Goal: Task Accomplishment & Management: Complete application form

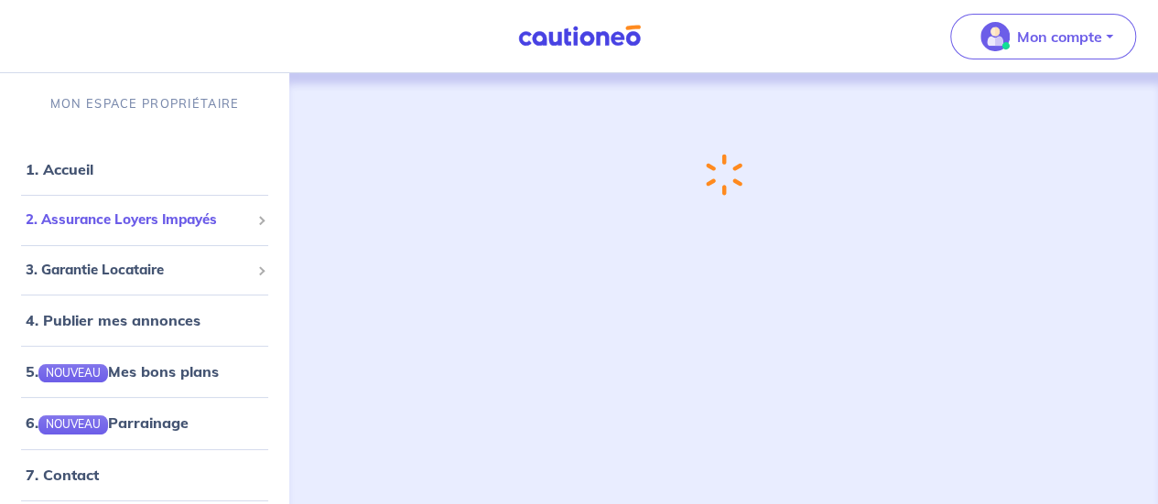
click at [127, 217] on span "2. Assurance Loyers Impayés" at bounding box center [138, 220] width 224 height 21
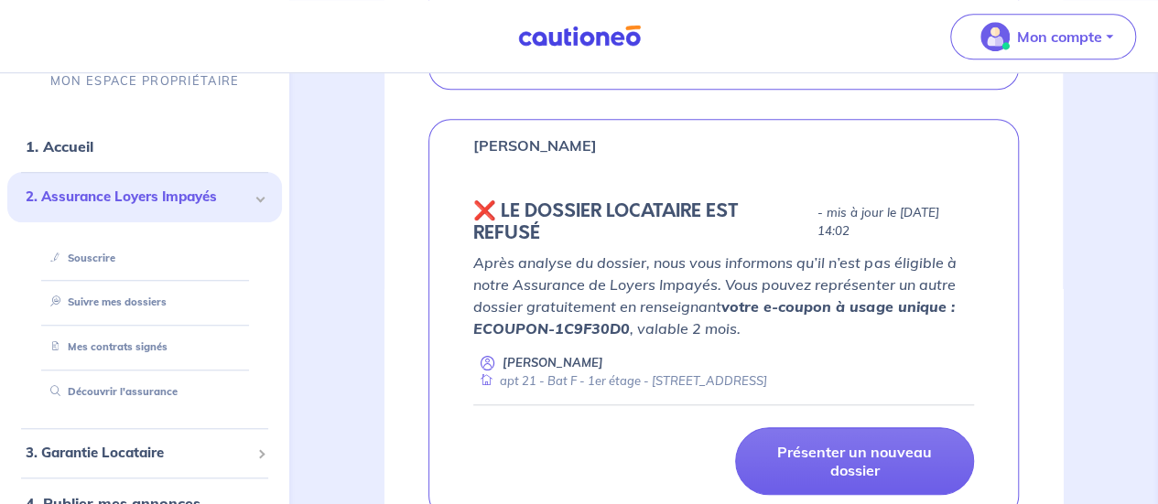
scroll to position [663, 0]
click at [703, 262] on p "Après analyse du dossier, nous vous informons qu’il n’est pas éligible à notre …" at bounding box center [723, 295] width 501 height 88
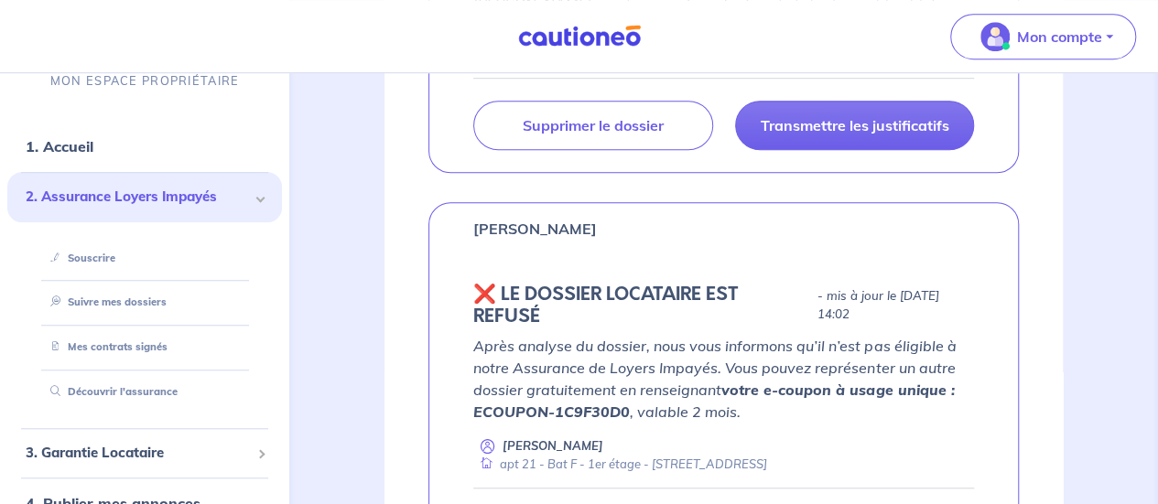
scroll to position [571, 0]
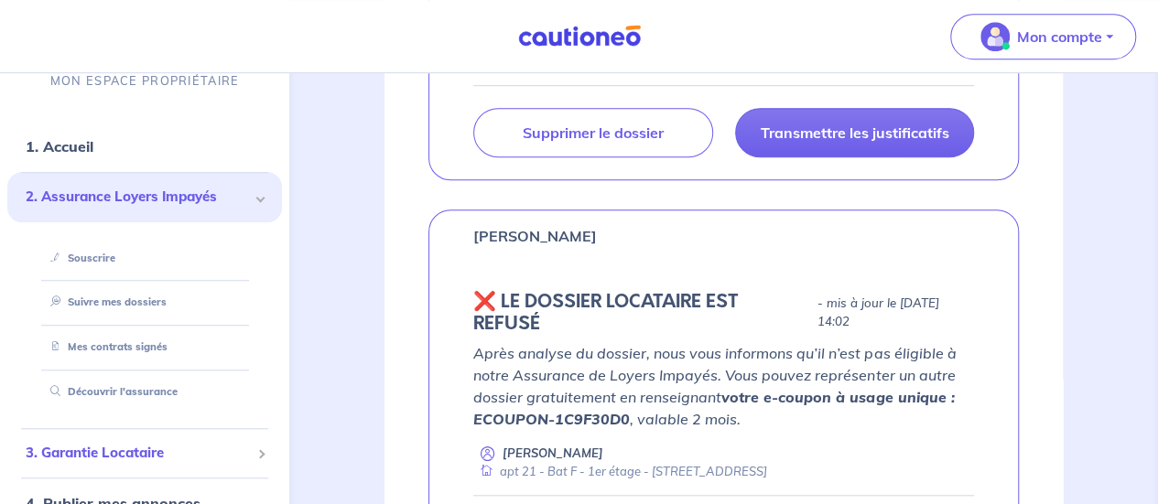
click at [116, 454] on span "3. Garantie Locataire" at bounding box center [138, 453] width 224 height 21
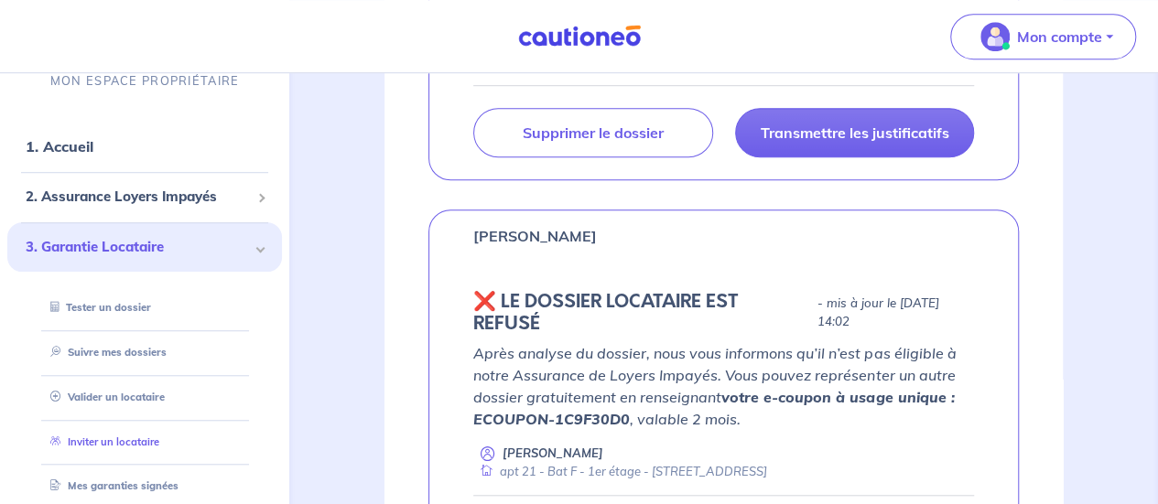
click at [114, 437] on link "Inviter un locataire" at bounding box center [101, 442] width 116 height 13
select select "FR"
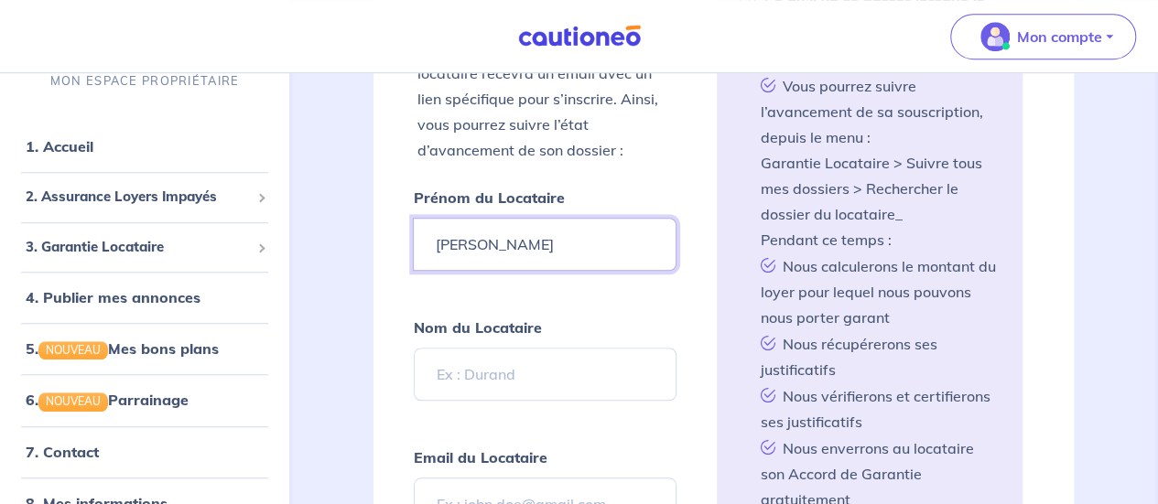
type input "[PERSON_NAME]"
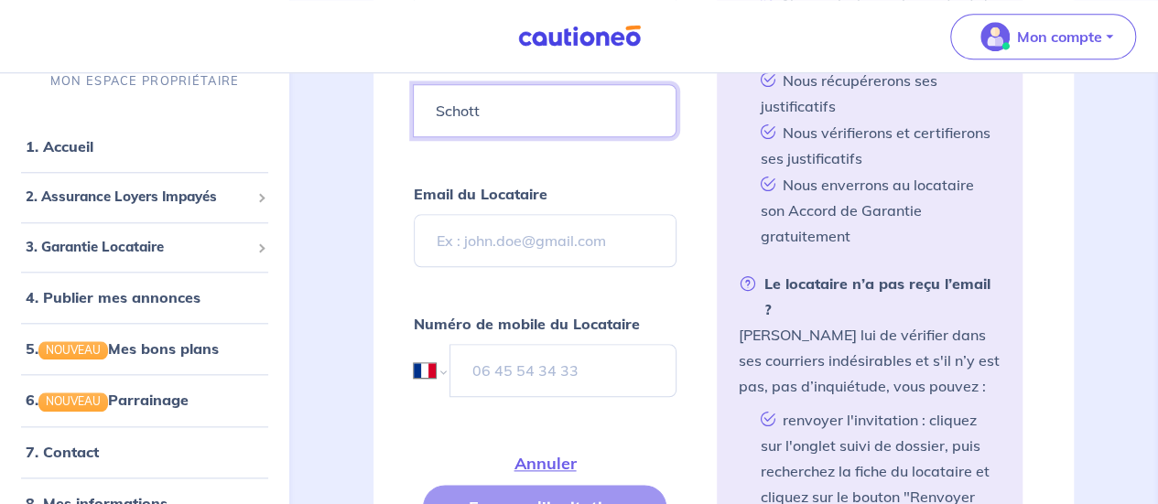
scroll to position [846, 0]
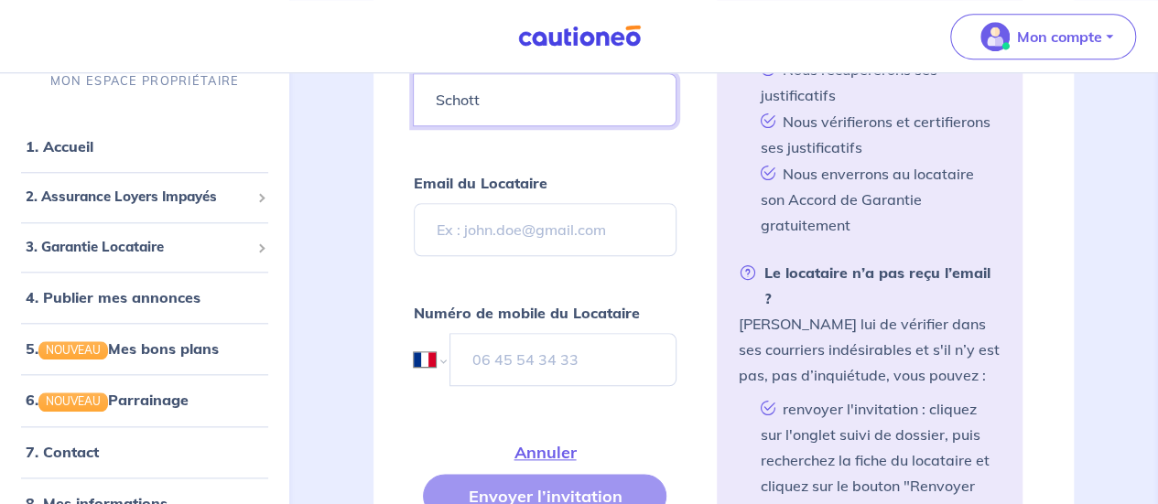
type input "Schott"
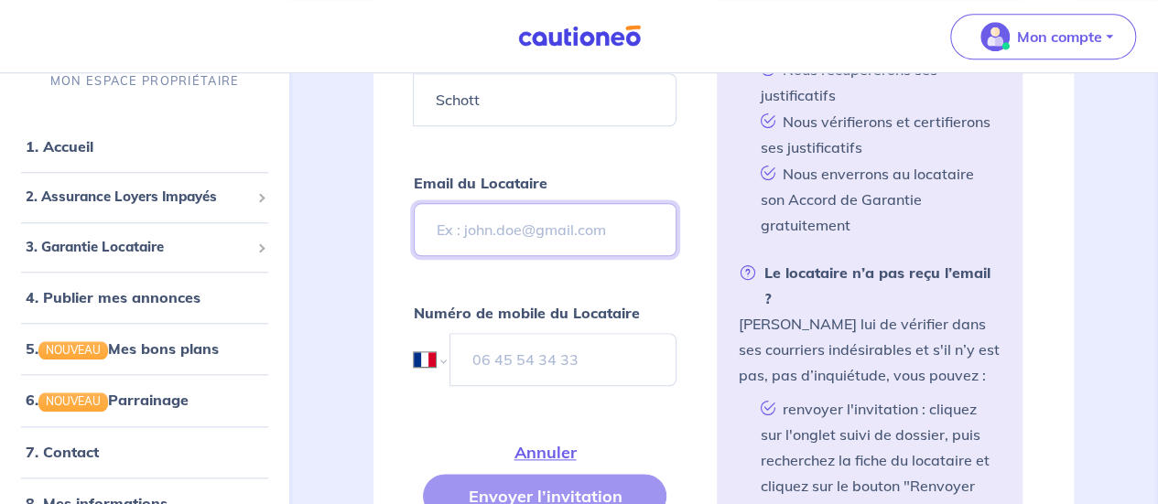
click at [482, 220] on input "Email du Locataire" at bounding box center [545, 229] width 262 height 53
paste input "[EMAIL_ADDRESS][DOMAIN_NAME]"
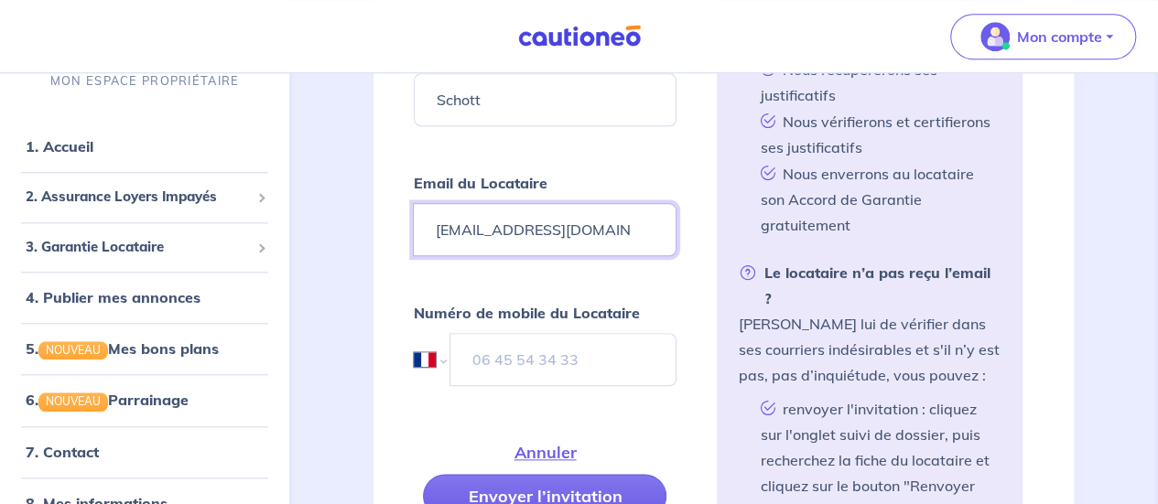
type input "[EMAIL_ADDRESS][DOMAIN_NAME]"
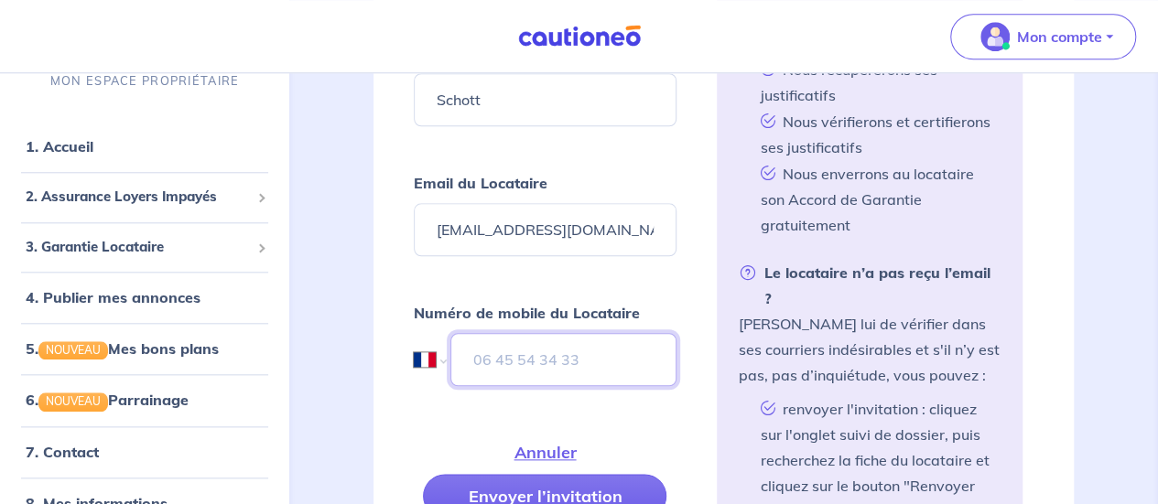
click at [481, 352] on input "tel" at bounding box center [562, 359] width 225 height 53
paste input "06 92 34 17 16"
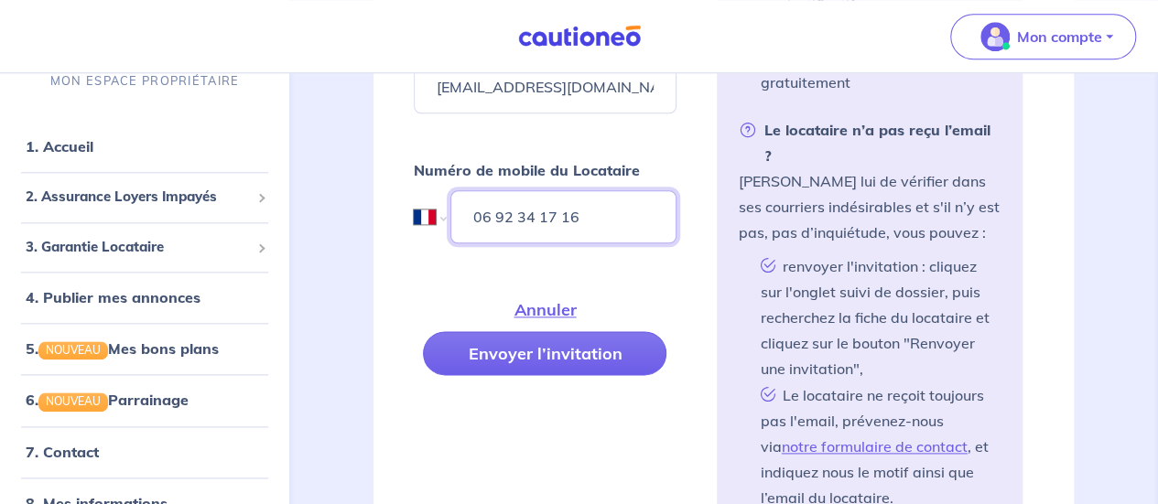
scroll to position [999, 0]
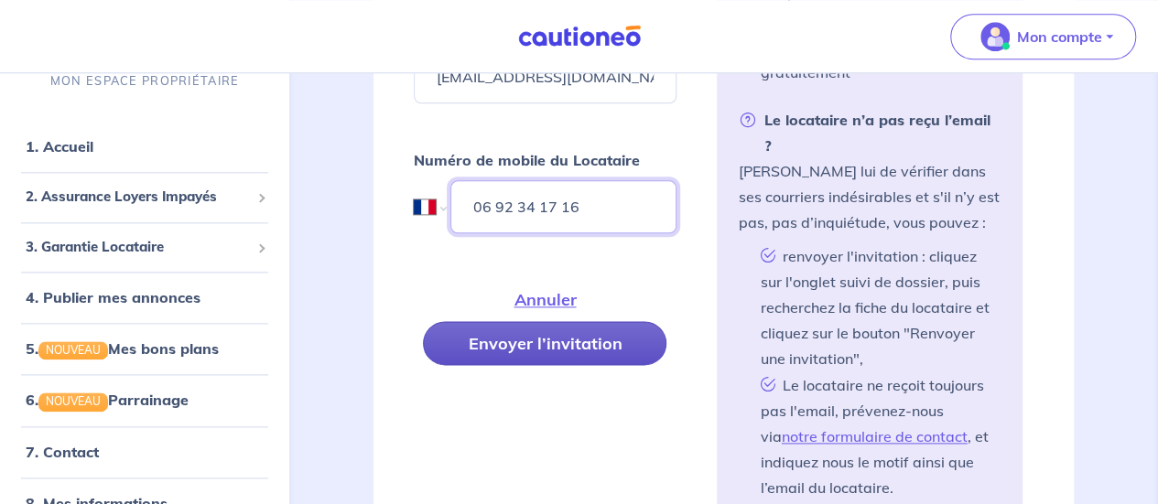
type input "06 92 34 17 16"
click at [546, 328] on button "Envoyer l’invitation" at bounding box center [545, 343] width 244 height 44
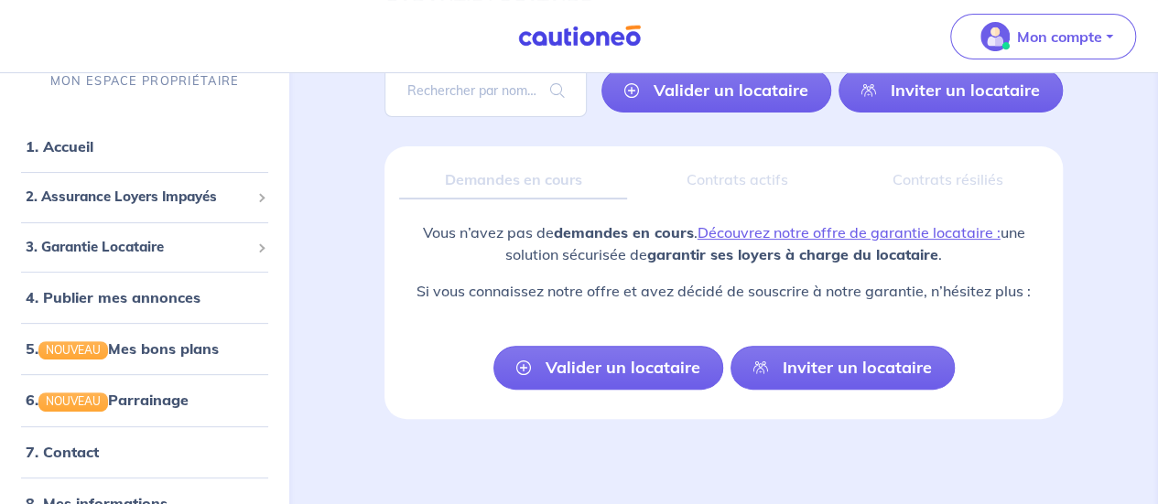
scroll to position [151, 0]
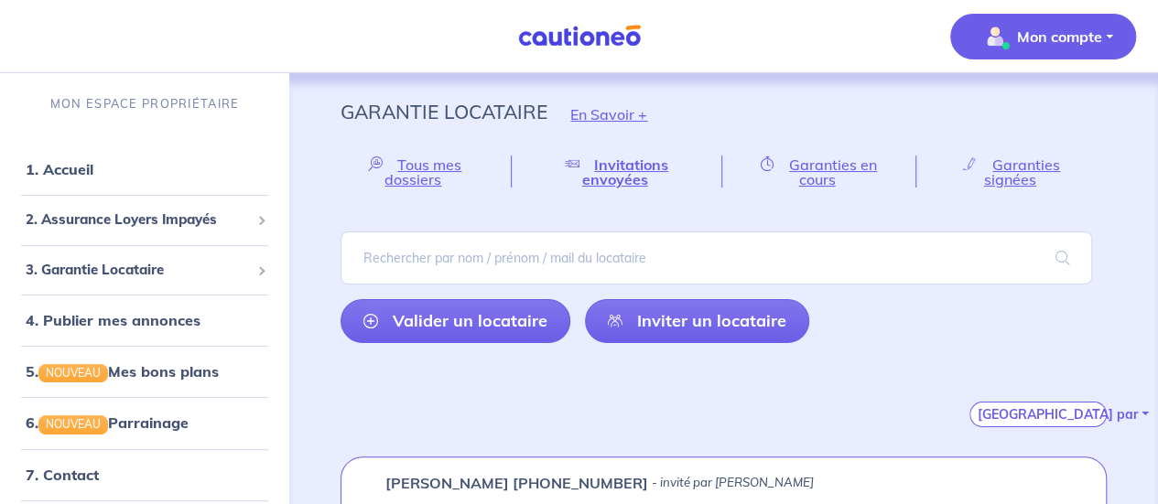
click at [1061, 38] on p "Mon compte" at bounding box center [1059, 37] width 85 height 22
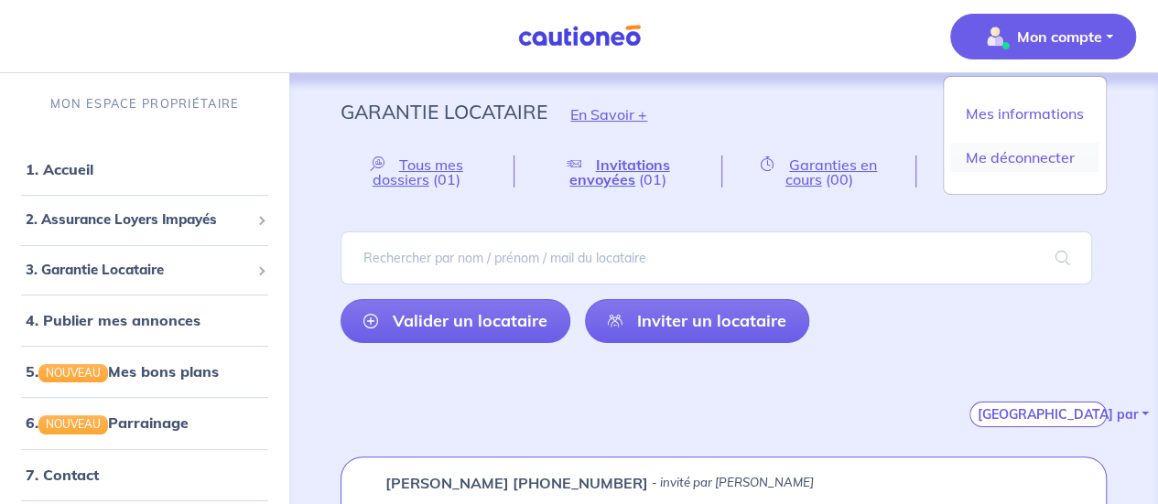
click at [1008, 155] on link "Me déconnecter" at bounding box center [1024, 157] width 147 height 29
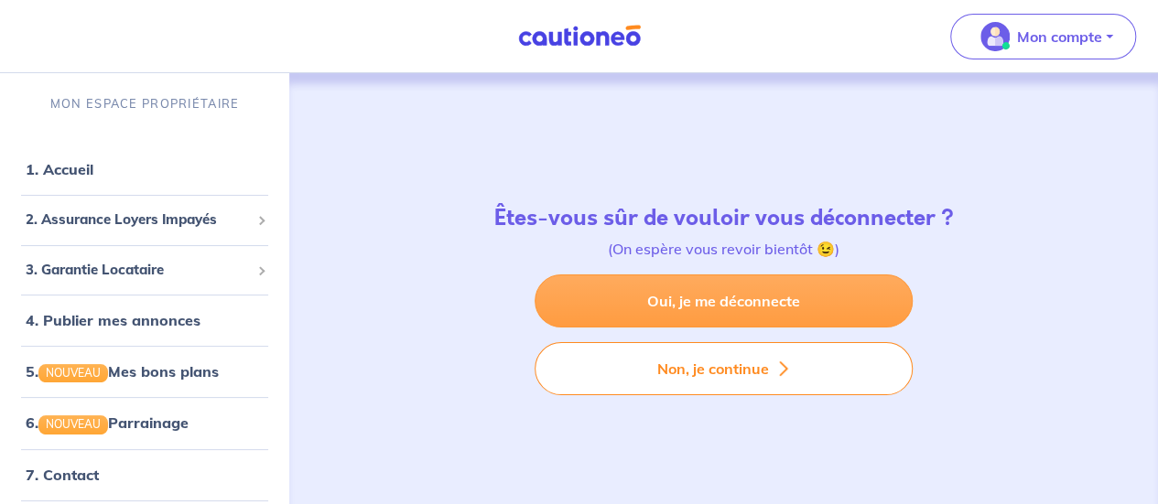
click at [720, 304] on link "Oui, je me déconnecte" at bounding box center [724, 301] width 378 height 53
